Goal: Task Accomplishment & Management: Use online tool/utility

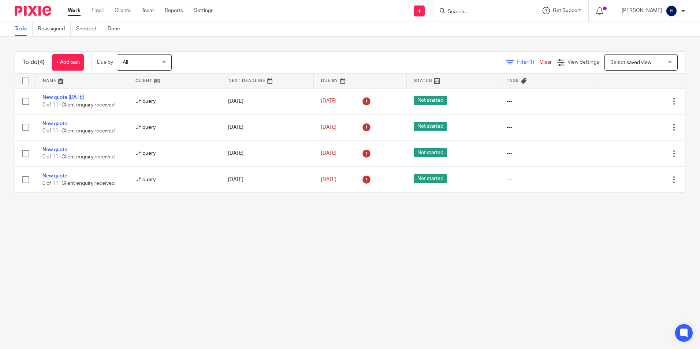
click at [579, 13] on span "Get Support" at bounding box center [567, 10] width 28 height 5
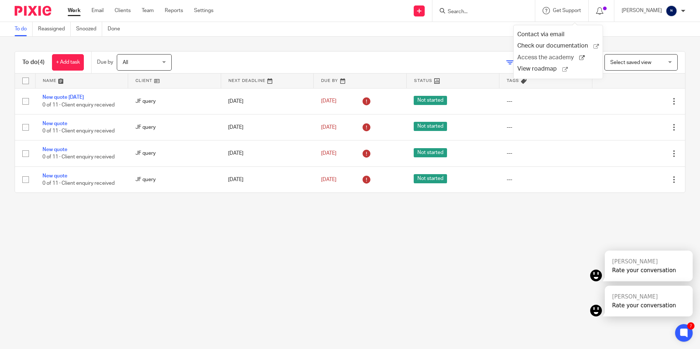
click at [548, 59] on span "Access the academy" at bounding box center [548, 58] width 62 height 8
click at [194, 12] on ul "Work Email Clients Team Reports Settings" at bounding box center [146, 10] width 157 height 7
click at [201, 10] on link "Settings" at bounding box center [203, 10] width 19 height 7
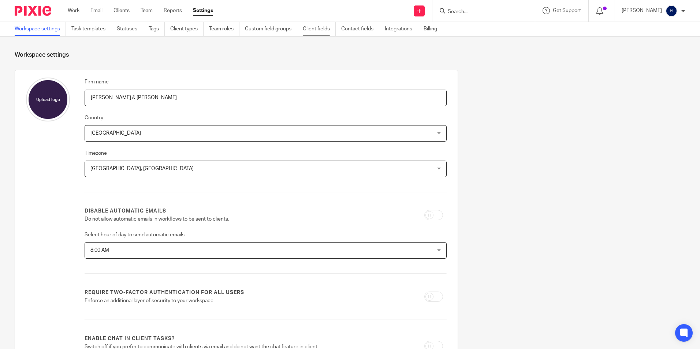
click at [319, 30] on link "Client fields" at bounding box center [319, 29] width 33 height 14
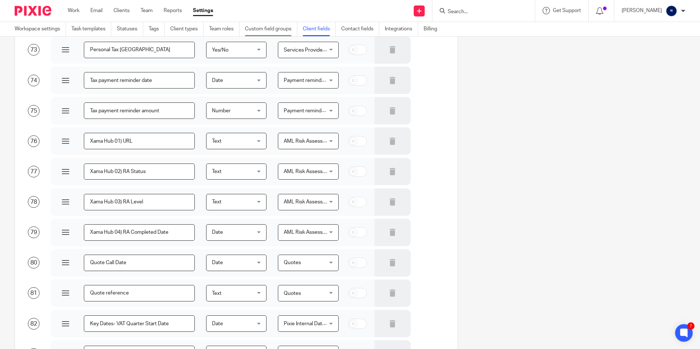
scroll to position [2270, 0]
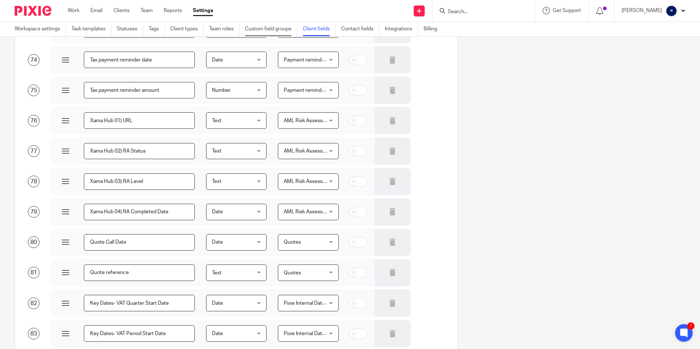
click at [279, 27] on link "Custom field groups" at bounding box center [271, 29] width 52 height 14
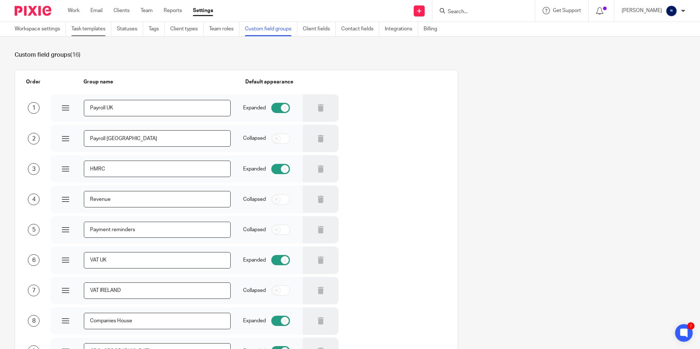
click at [102, 30] on link "Task templates" at bounding box center [91, 29] width 40 height 14
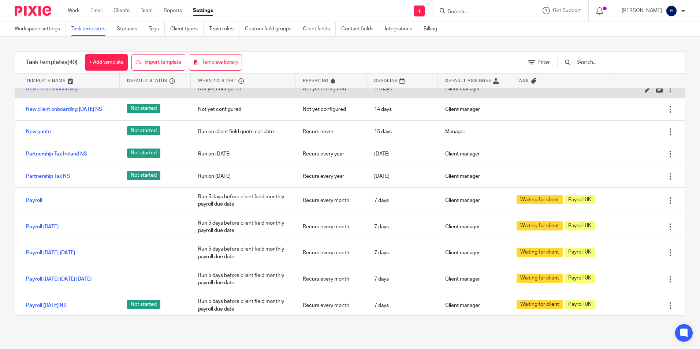
scroll to position [329, 0]
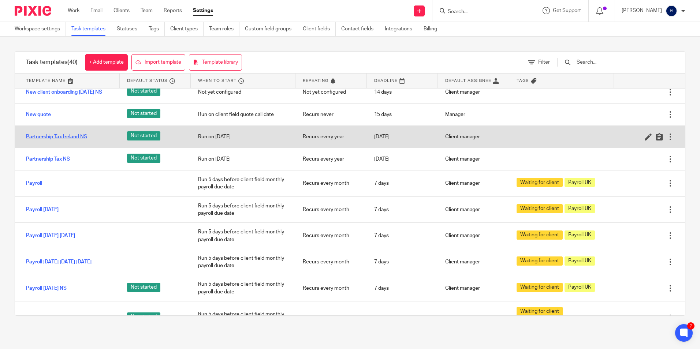
click at [83, 141] on link "Partnership Tax Ireland NS" at bounding box center [56, 136] width 61 height 7
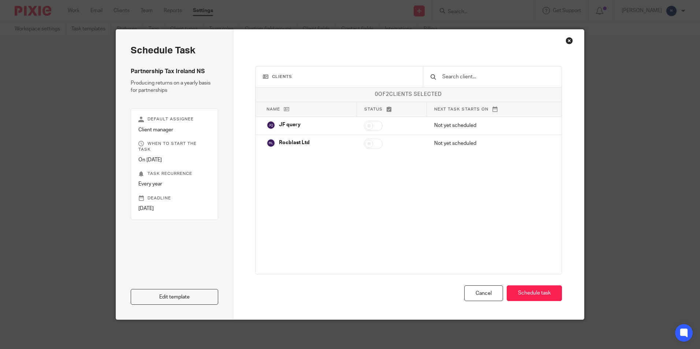
click at [566, 39] on div "Close this dialog window" at bounding box center [569, 40] width 7 height 7
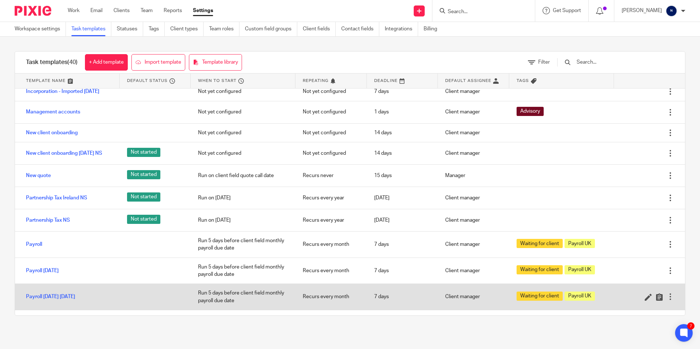
scroll to position [250, 0]
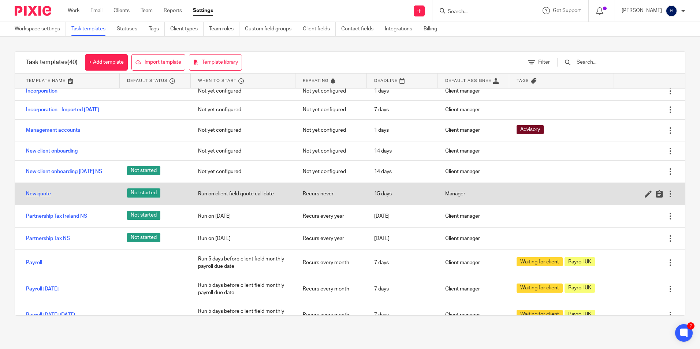
click at [44, 198] on link "New quote" at bounding box center [38, 193] width 25 height 7
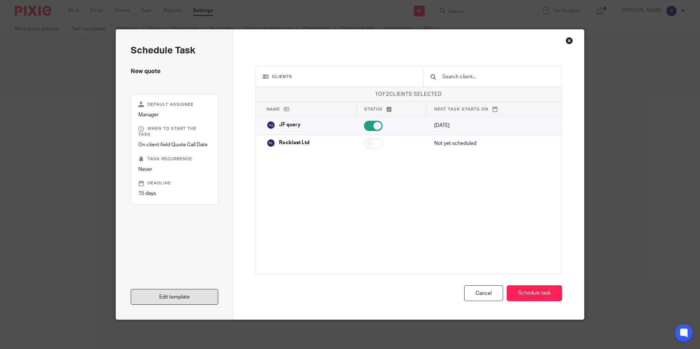
click at [183, 297] on link "Edit template" at bounding box center [175, 297] width 88 height 16
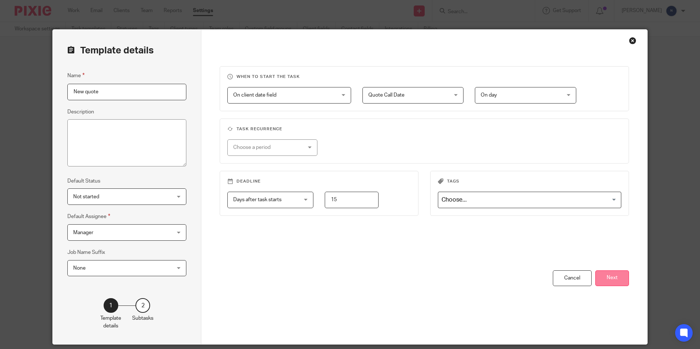
click at [605, 275] on button "Next" at bounding box center [612, 279] width 34 height 16
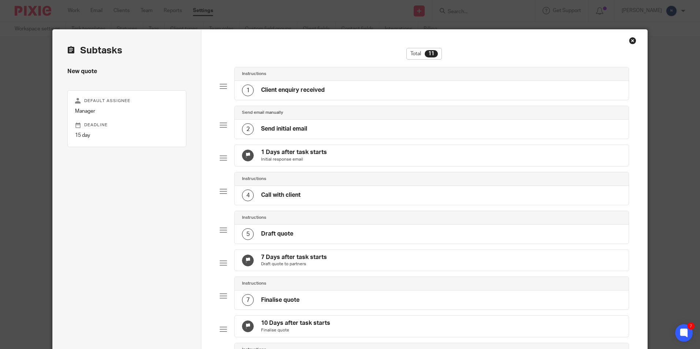
click at [299, 93] on h4 "Client enquiry received" at bounding box center [293, 90] width 64 height 8
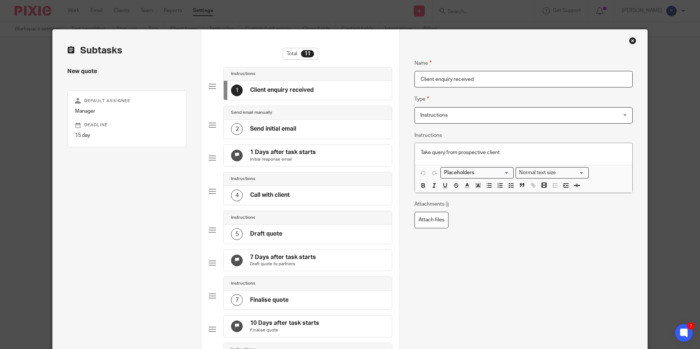
click at [331, 124] on div "2 Send initial email" at bounding box center [308, 129] width 168 height 19
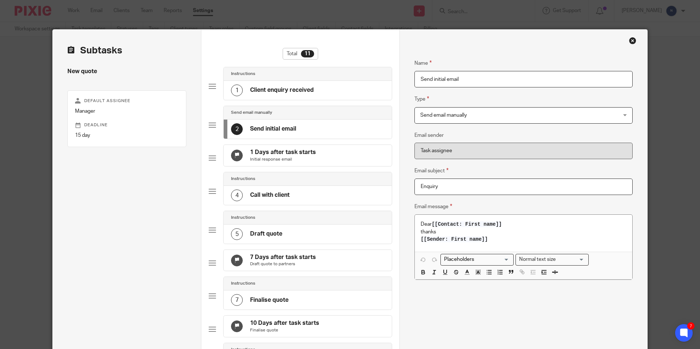
click at [304, 202] on div "4 Call with client" at bounding box center [308, 195] width 168 height 19
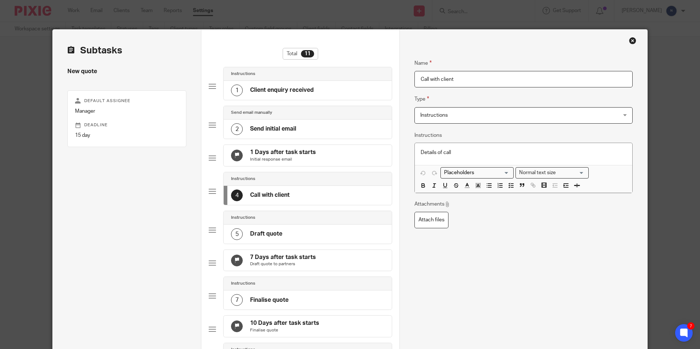
click at [285, 235] on div "5 Draft quote" at bounding box center [308, 234] width 168 height 19
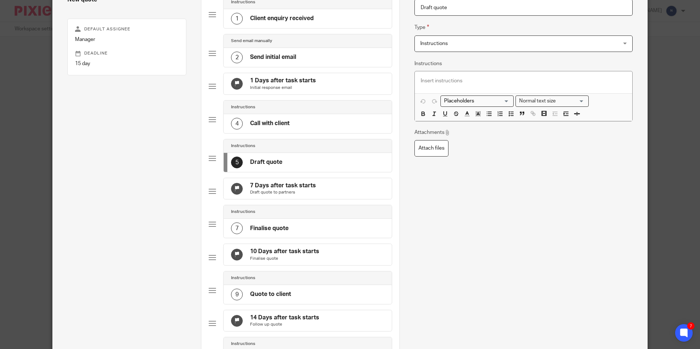
scroll to position [146, 0]
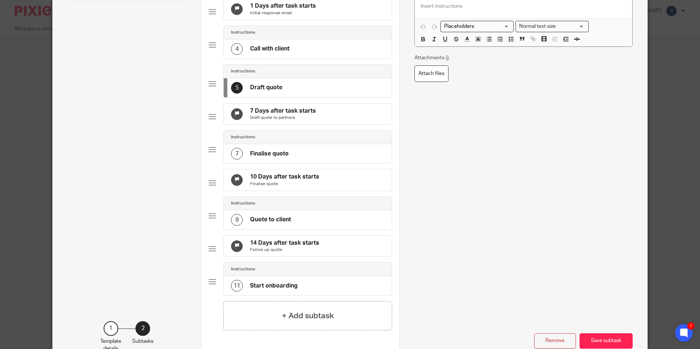
click at [299, 121] on p "Draft quote to partners" at bounding box center [283, 118] width 66 height 6
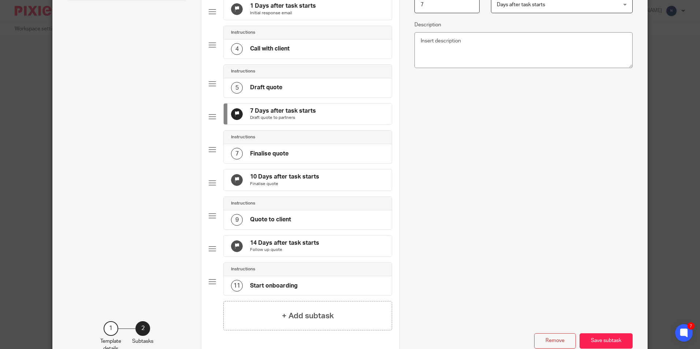
click at [293, 163] on div "7 Finalise quote" at bounding box center [308, 153] width 168 height 19
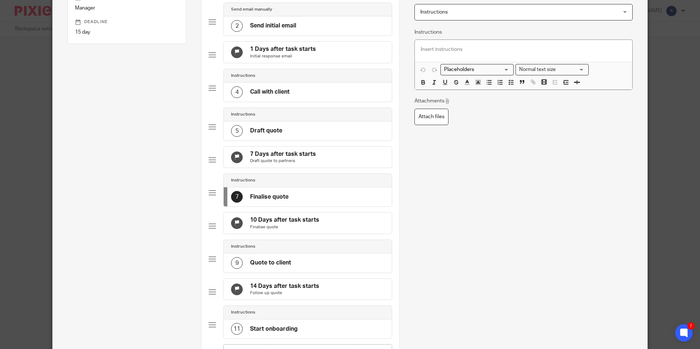
scroll to position [0, 0]
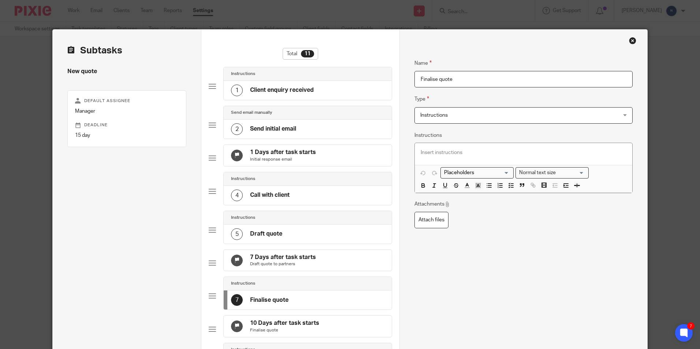
click at [629, 41] on div "Close this dialog window" at bounding box center [632, 40] width 7 height 7
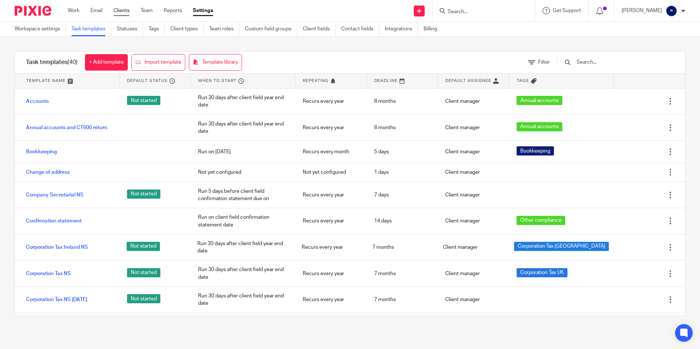
click at [122, 14] on link "Clients" at bounding box center [121, 10] width 16 height 7
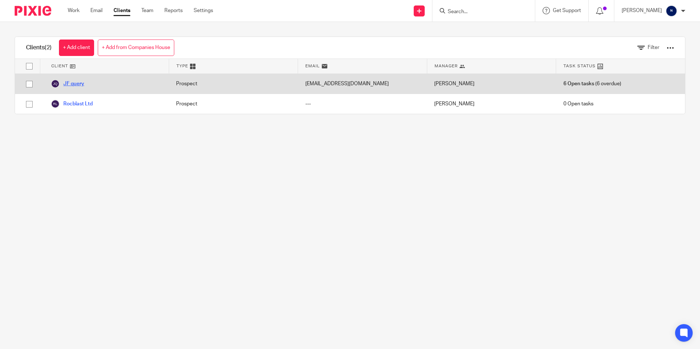
click at [78, 85] on link "JF query" at bounding box center [67, 83] width 33 height 9
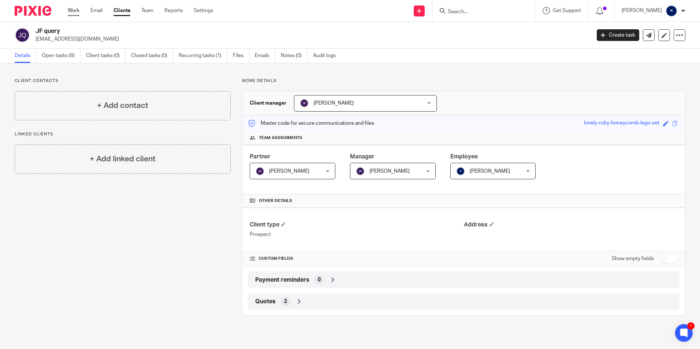
click at [77, 11] on link "Work" at bounding box center [74, 10] width 12 height 7
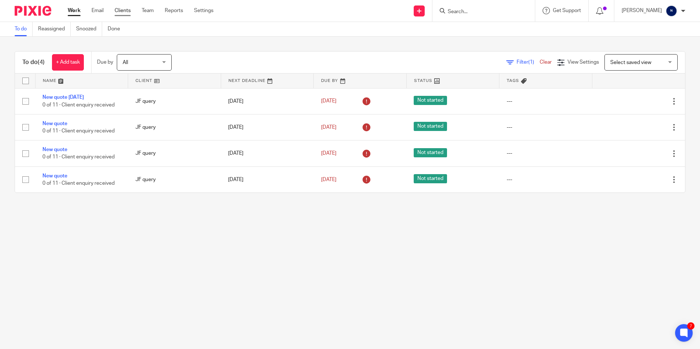
click at [118, 10] on link "Clients" at bounding box center [123, 10] width 16 height 7
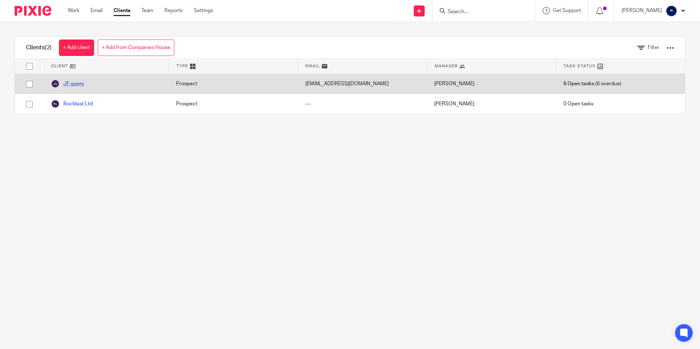
click at [78, 87] on link "JF query" at bounding box center [67, 83] width 33 height 9
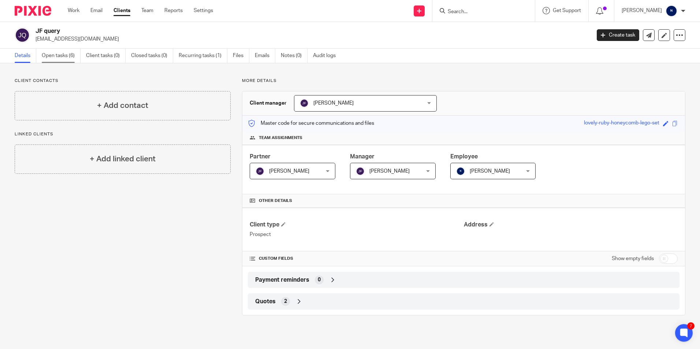
click at [71, 56] on link "Open tasks (6)" at bounding box center [61, 56] width 39 height 14
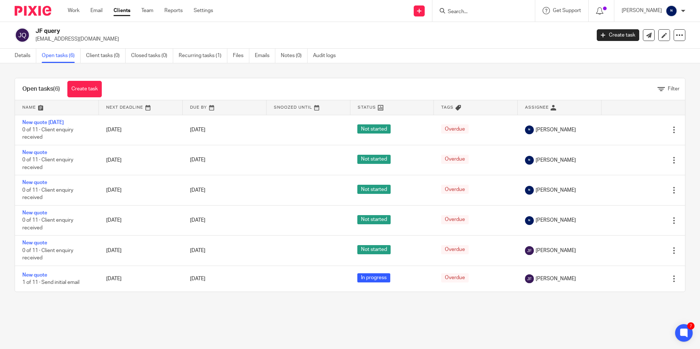
click at [126, 14] on link "Clients" at bounding box center [121, 10] width 17 height 7
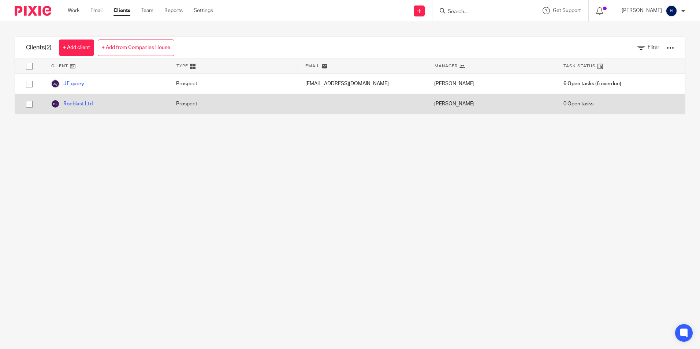
click at [68, 103] on link "Rocblast Ltd" at bounding box center [72, 104] width 42 height 9
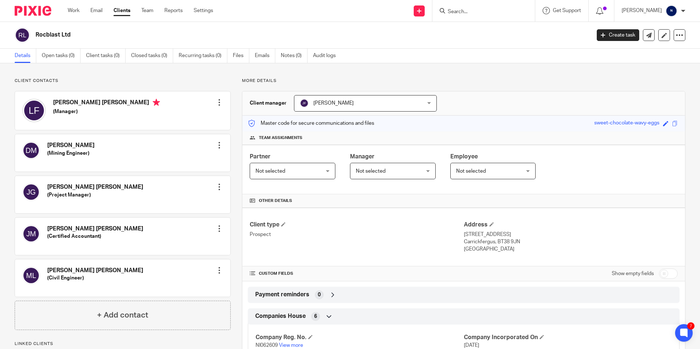
click at [122, 11] on link "Clients" at bounding box center [121, 10] width 17 height 7
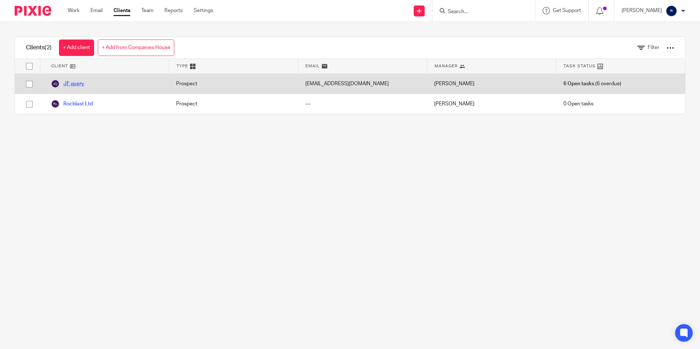
click at [83, 86] on link "JF query" at bounding box center [67, 83] width 33 height 9
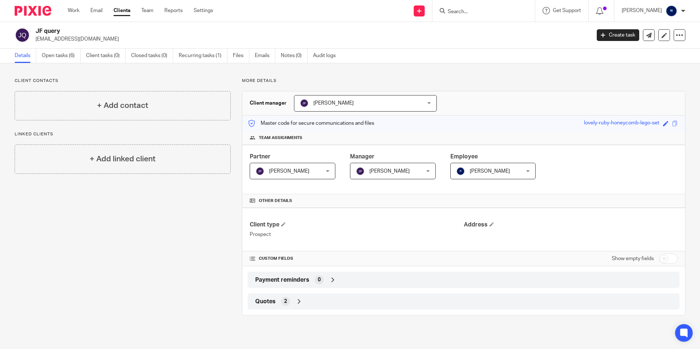
click at [271, 301] on span "Quotes" at bounding box center [265, 302] width 21 height 8
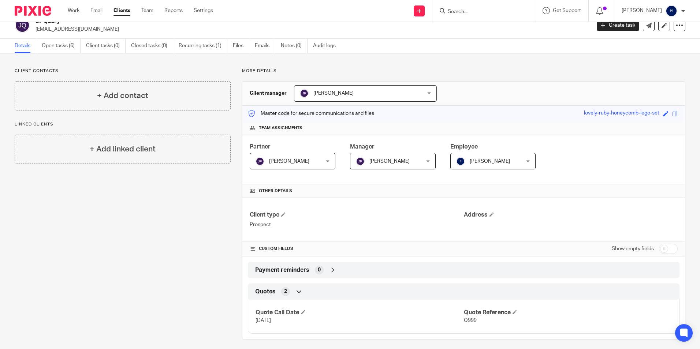
scroll to position [15, 0]
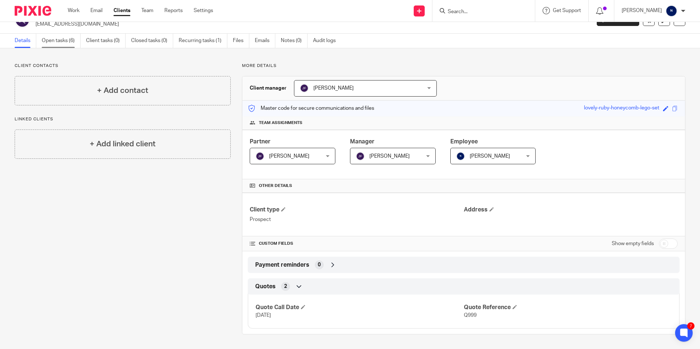
click at [61, 42] on link "Open tasks (6)" at bounding box center [61, 41] width 39 height 14
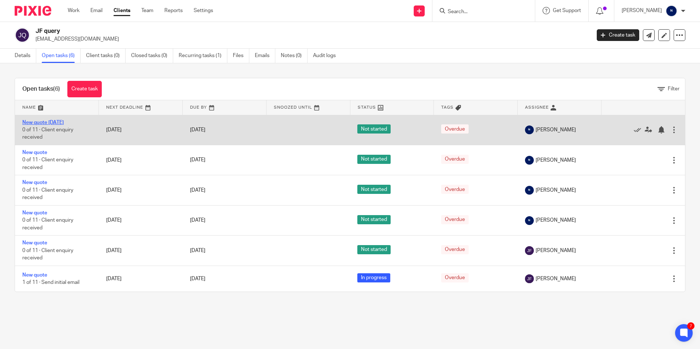
click at [45, 123] on link "New quote 6 Aug 25" at bounding box center [42, 122] width 41 height 5
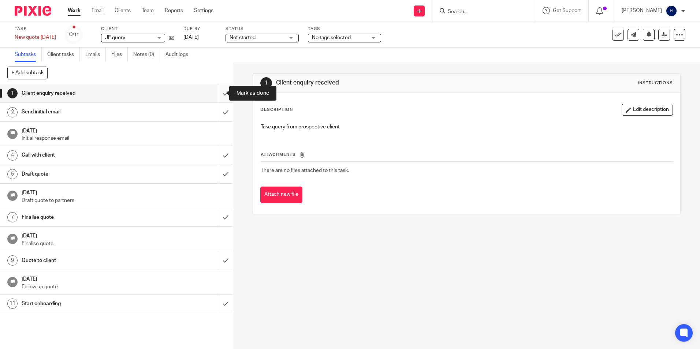
click at [212, 93] on input "submit" at bounding box center [116, 93] width 233 height 18
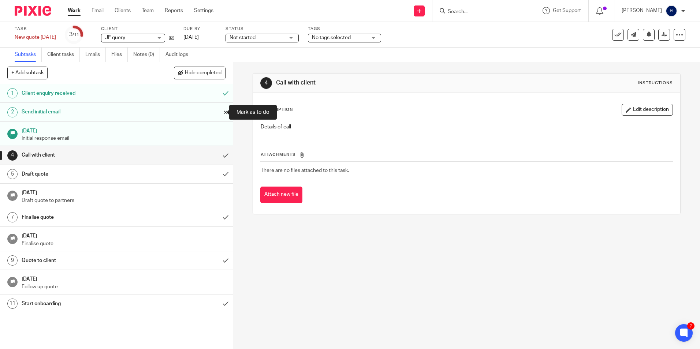
click at [213, 109] on input "submit" at bounding box center [116, 112] width 233 height 18
click at [219, 93] on input "submit" at bounding box center [116, 93] width 233 height 18
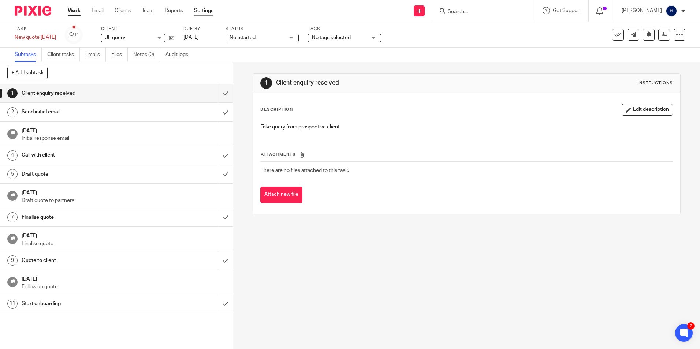
click at [205, 10] on link "Settings" at bounding box center [203, 10] width 19 height 7
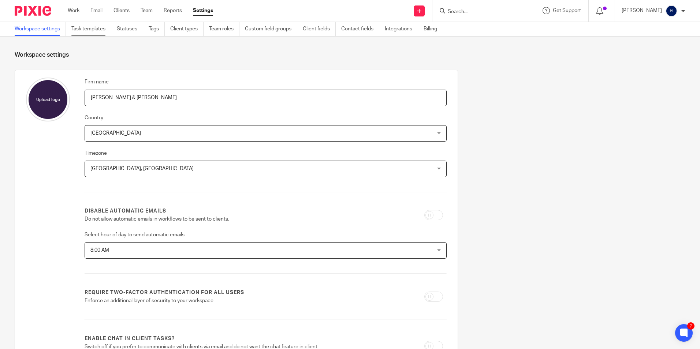
click at [96, 33] on link "Task templates" at bounding box center [91, 29] width 40 height 14
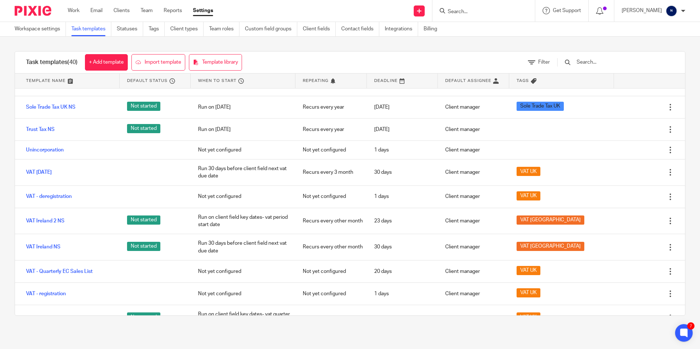
scroll to position [726, 0]
